Goal: Information Seeking & Learning: Learn about a topic

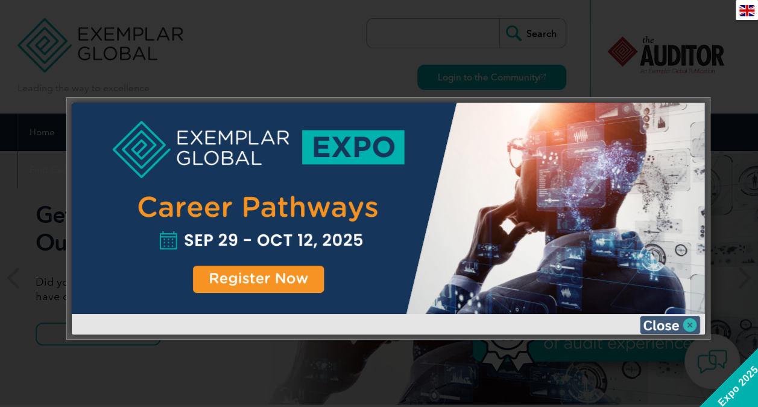
click at [670, 322] on img at bounding box center [670, 325] width 60 height 18
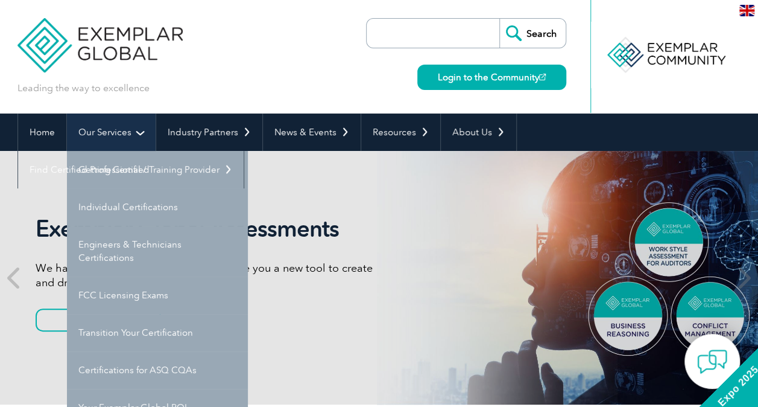
scroll to position [60, 0]
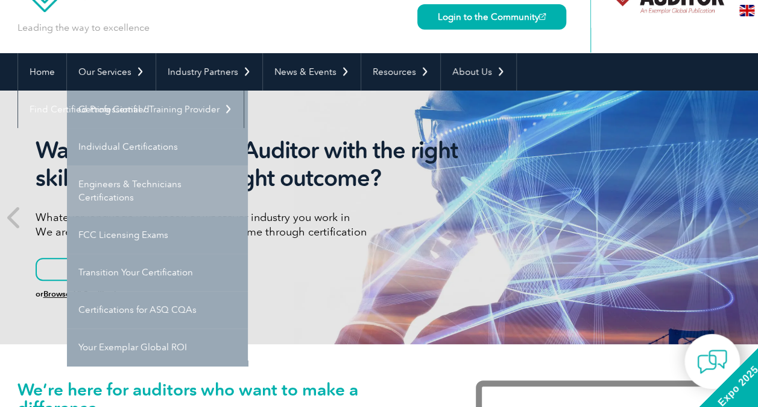
click at [117, 189] on link "Engineers & Technicians Certifications" at bounding box center [157, 190] width 181 height 51
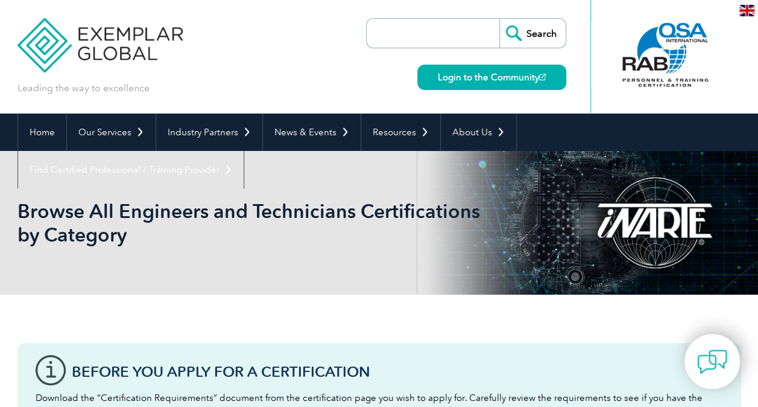
click at [423, 34] on input "search" at bounding box center [436, 33] width 127 height 29
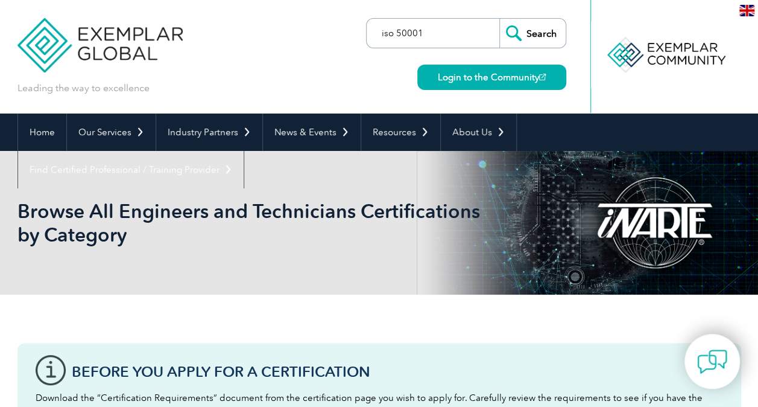
type input "iso 50001"
click at [541, 32] on input "Search" at bounding box center [533, 33] width 66 height 29
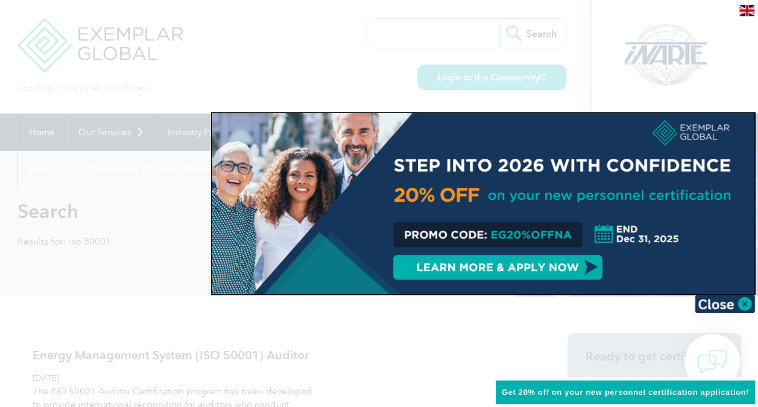
scroll to position [60, 0]
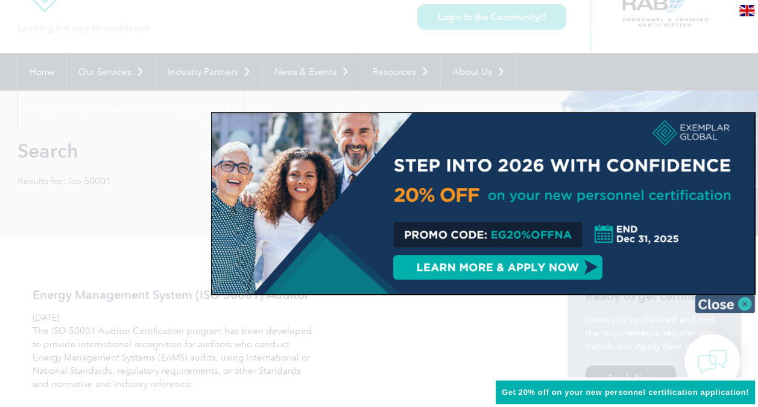
click at [724, 306] on img at bounding box center [725, 303] width 60 height 18
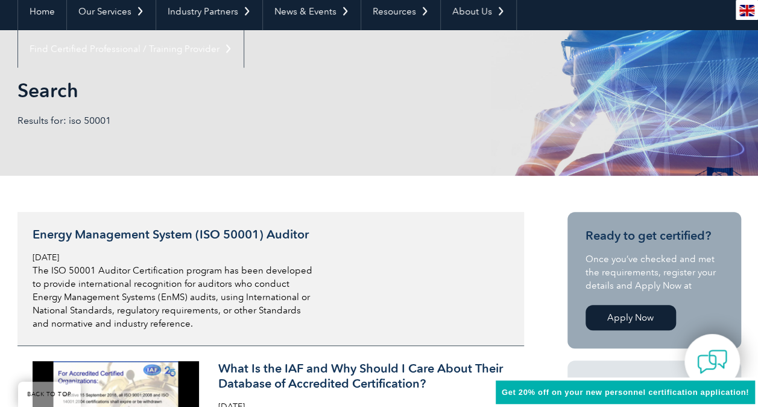
scroll to position [181, 0]
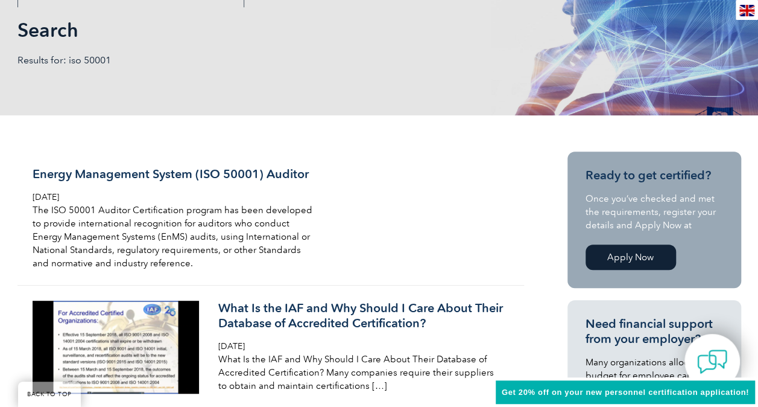
click at [628, 257] on link "Apply Now" at bounding box center [631, 256] width 90 height 25
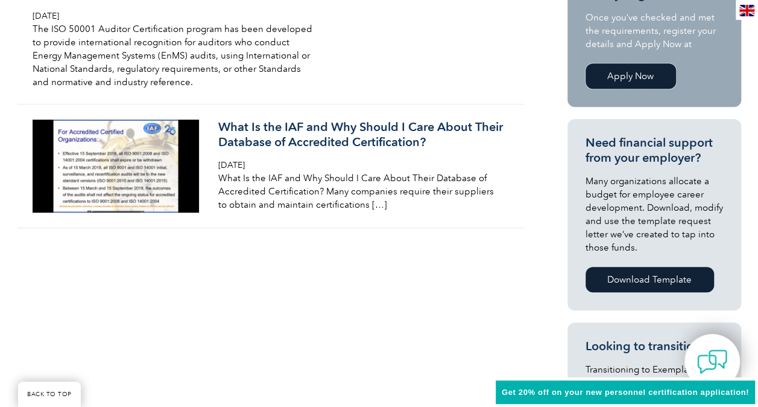
scroll to position [0, 0]
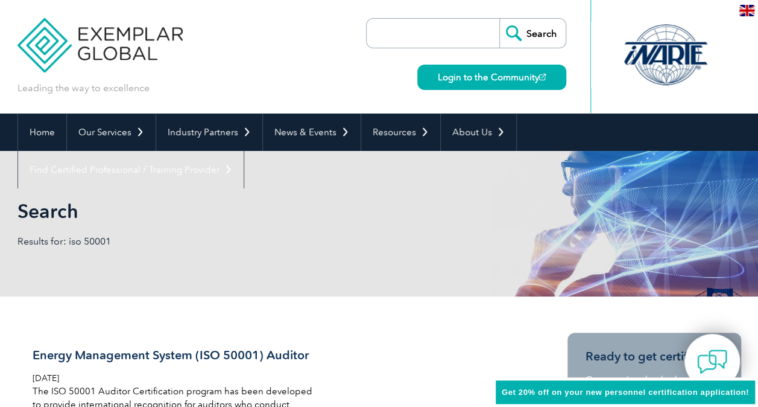
click at [386, 34] on input "search" at bounding box center [436, 33] width 127 height 29
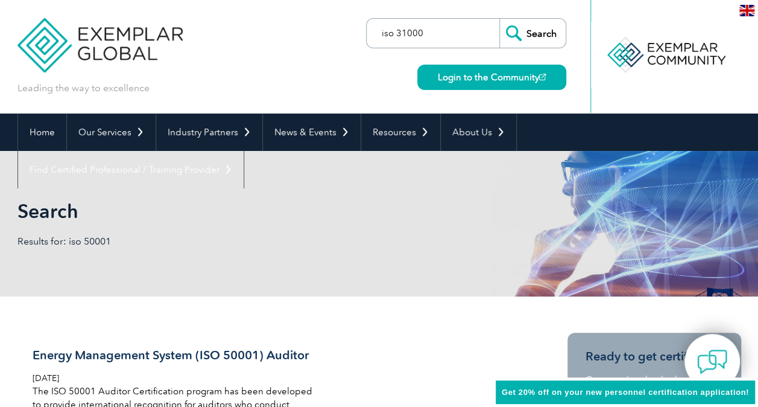
type input "iso 31000"
click at [500, 19] on input "Search" at bounding box center [533, 33] width 66 height 29
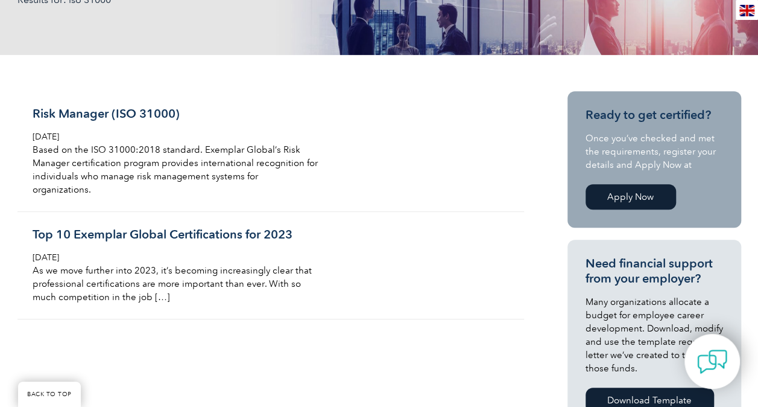
scroll to position [302, 0]
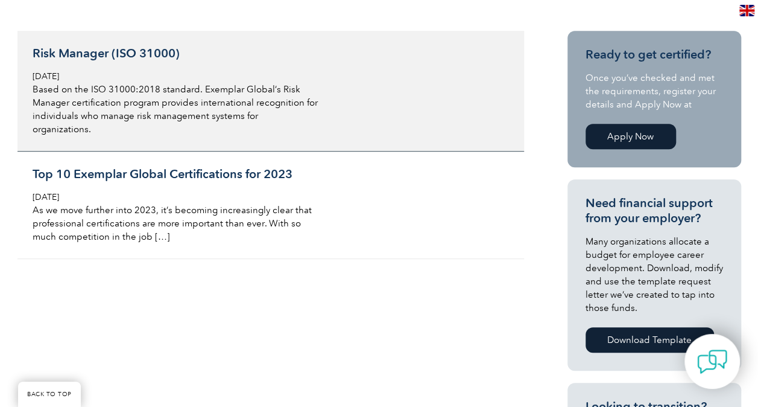
click at [153, 52] on h3 "Risk Manager (ISO 31000)" at bounding box center [176, 53] width 286 height 15
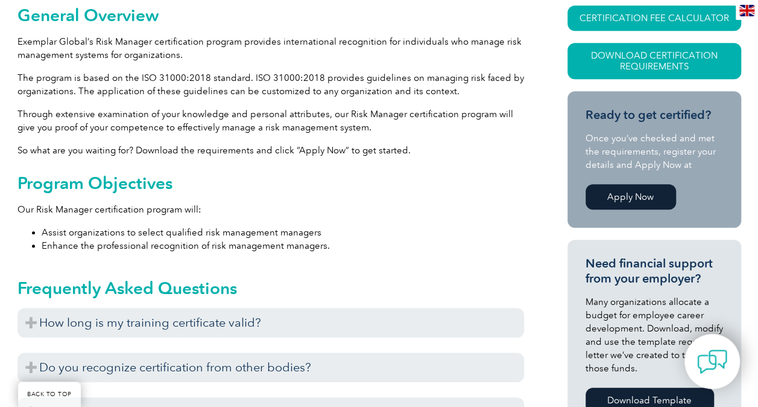
scroll to position [362, 0]
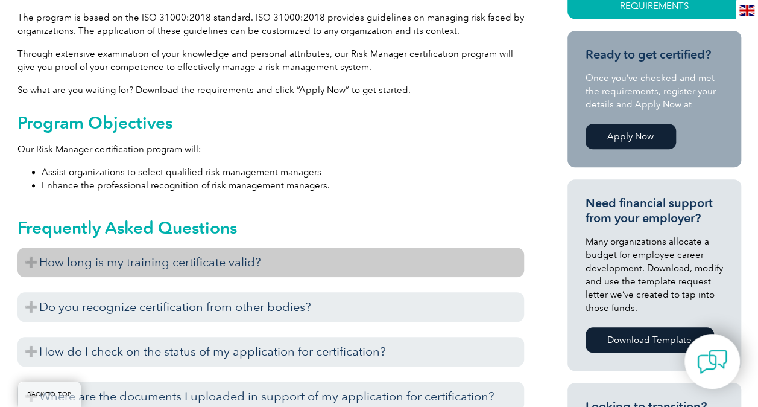
click at [30, 261] on h3 "How long is my training certificate valid?" at bounding box center [270, 262] width 507 height 30
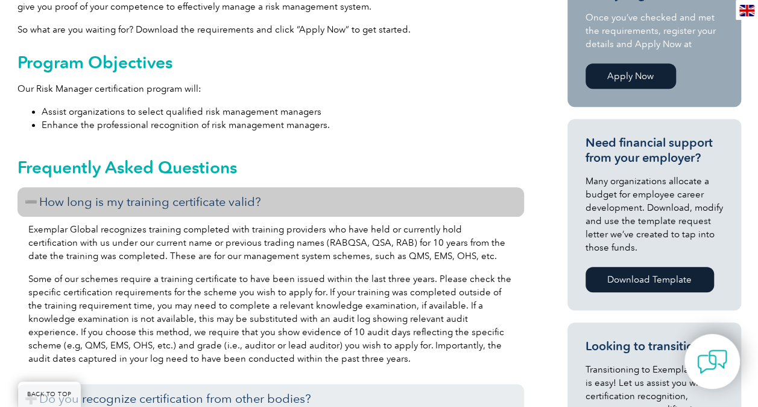
scroll to position [483, 0]
